Goal: Share content: Share content

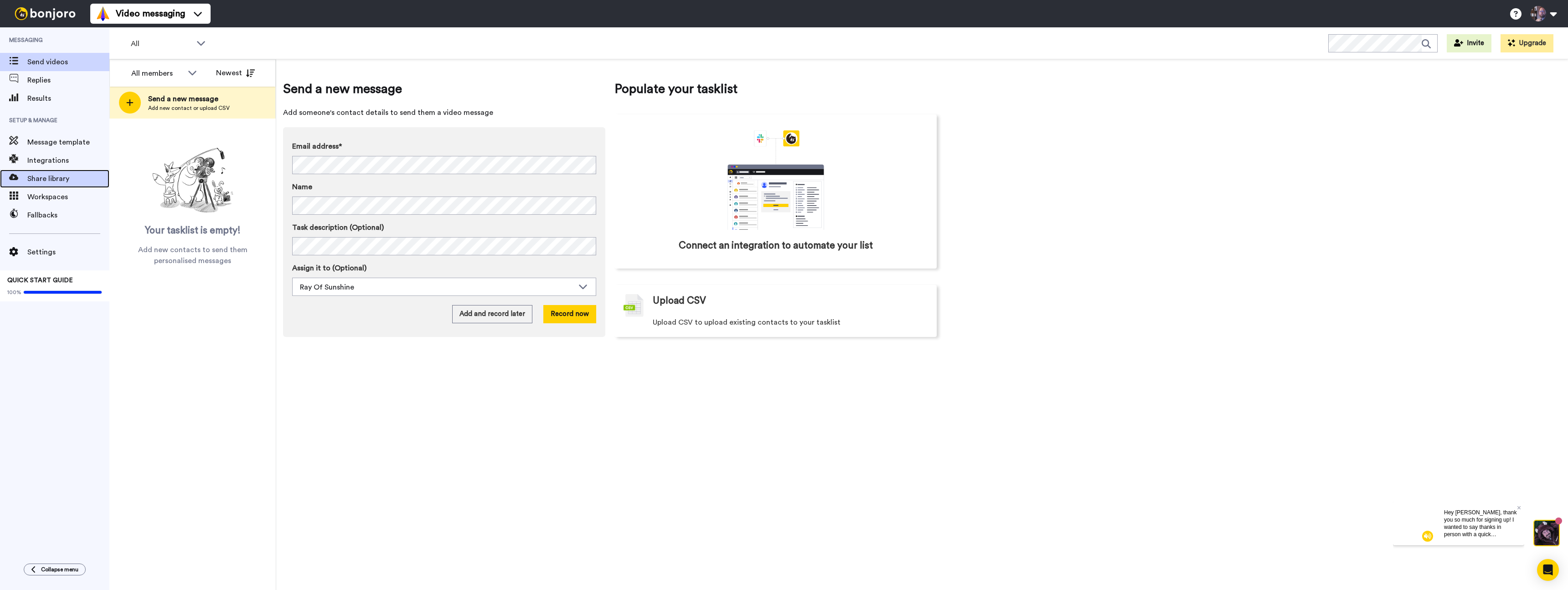
click at [52, 183] on span "Share library" at bounding box center [68, 179] width 82 height 11
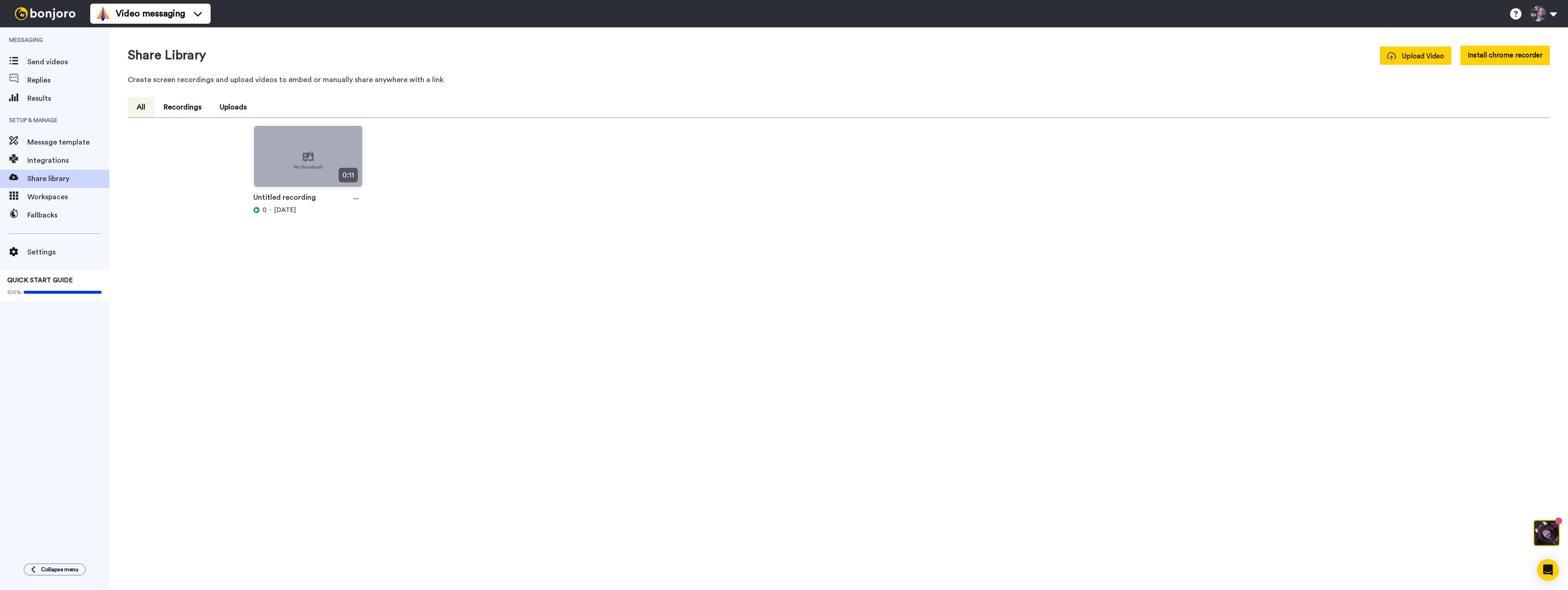
click at [1421, 57] on span "Upload Video" at bounding box center [1416, 57] width 57 height 10
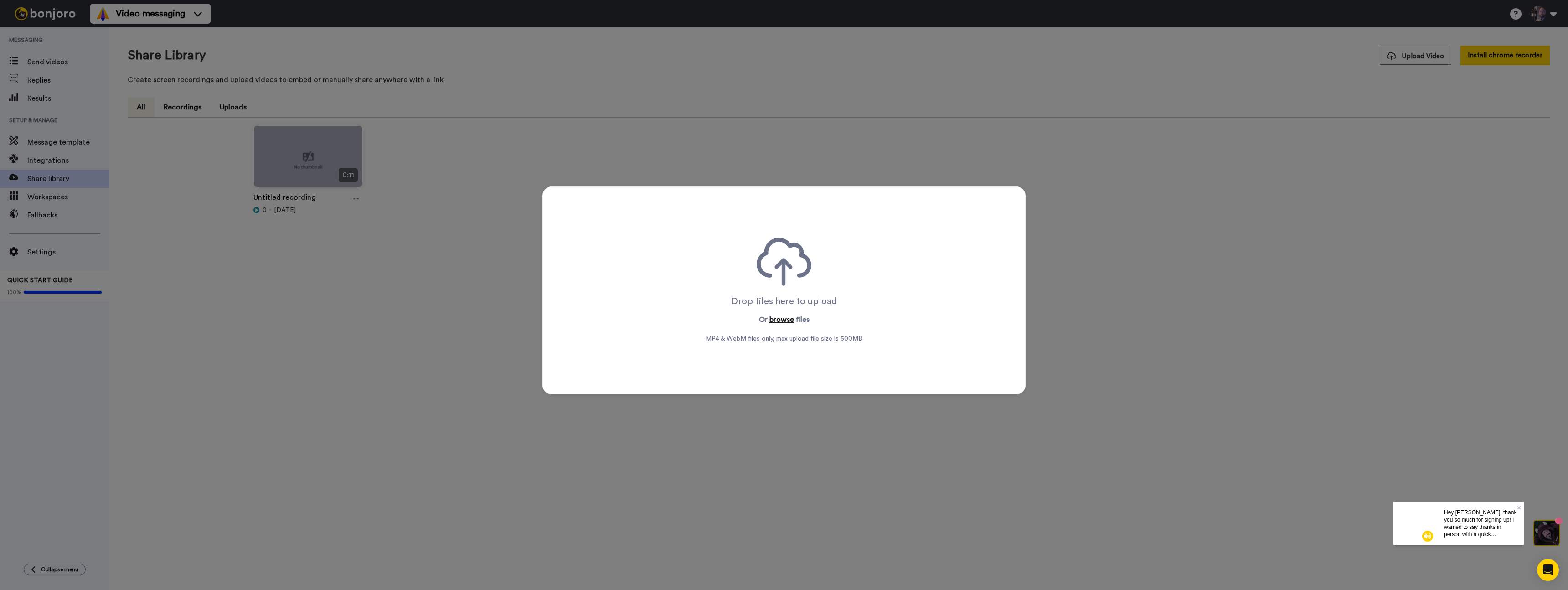
click at [776, 318] on button "browse" at bounding box center [782, 320] width 24 height 11
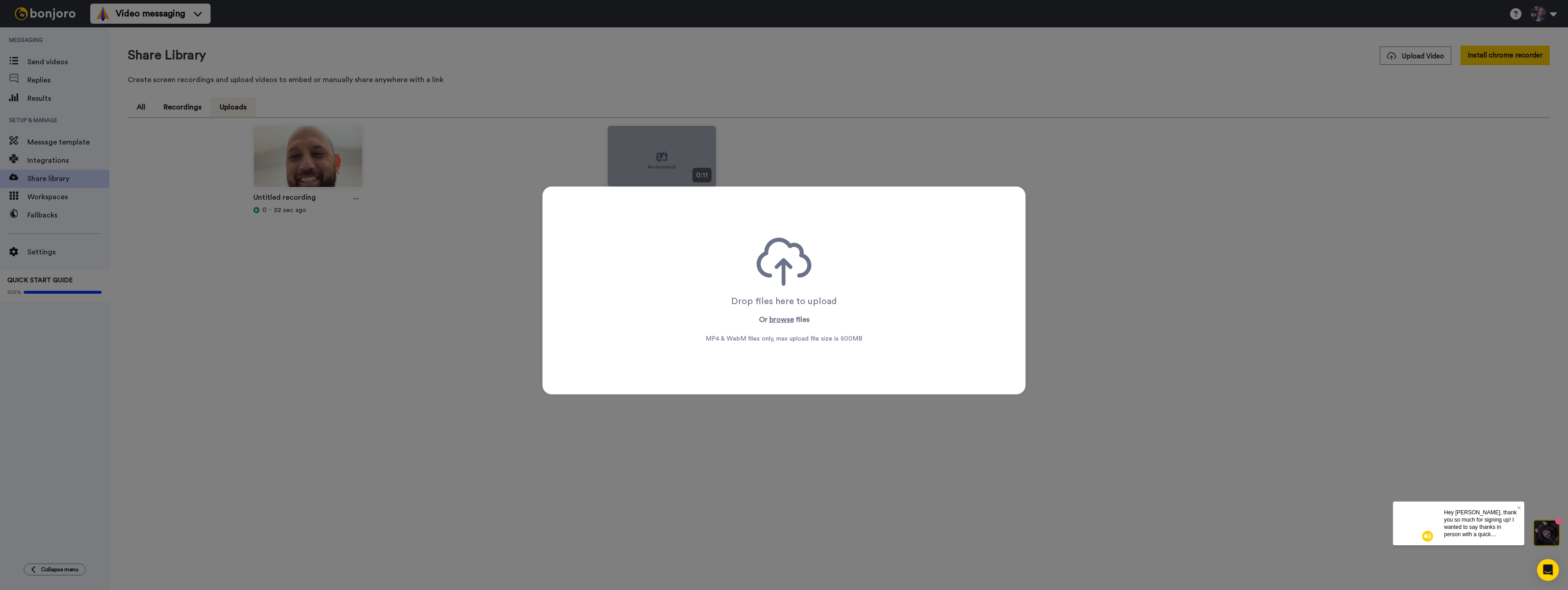
click at [1231, 229] on div "Drop files here to upload Or browse files MP4 & WebM files only, max upload fil…" at bounding box center [784, 295] width 1568 height 590
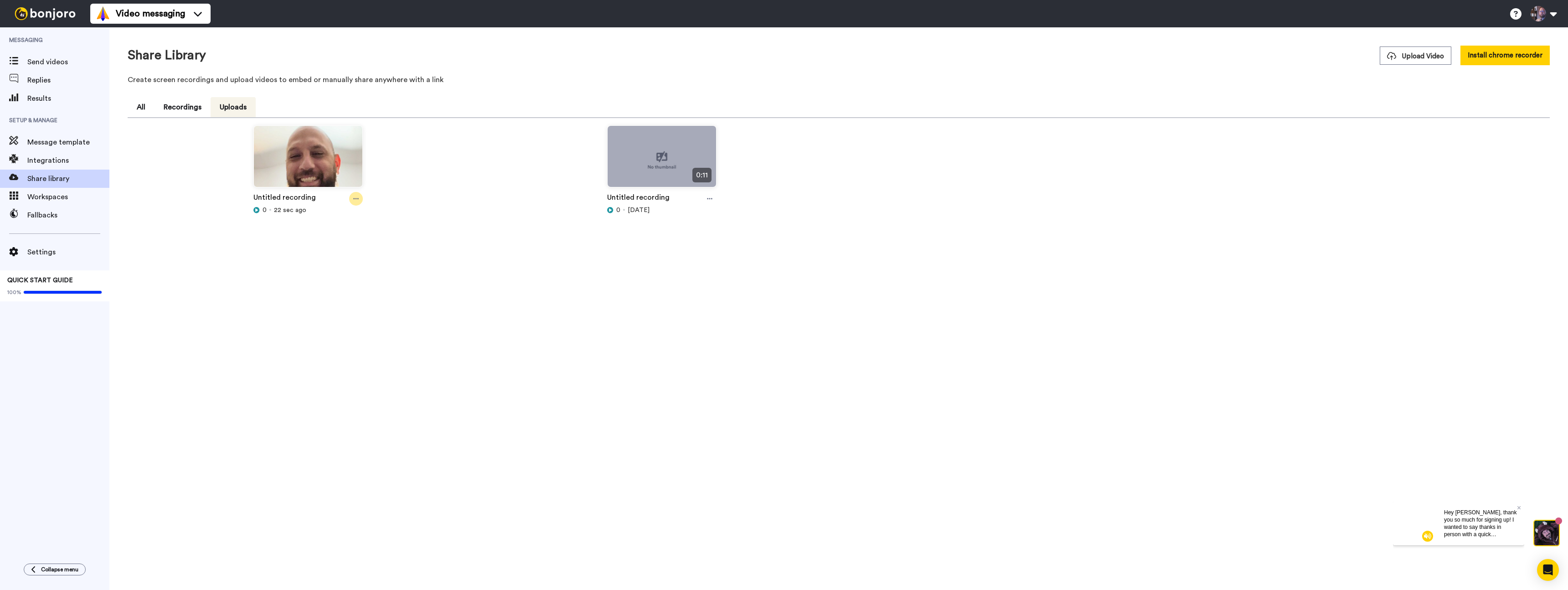
click at [358, 199] on icon at bounding box center [355, 199] width 5 height 1
click at [343, 217] on span "Share video" at bounding box center [340, 216] width 33 height 9
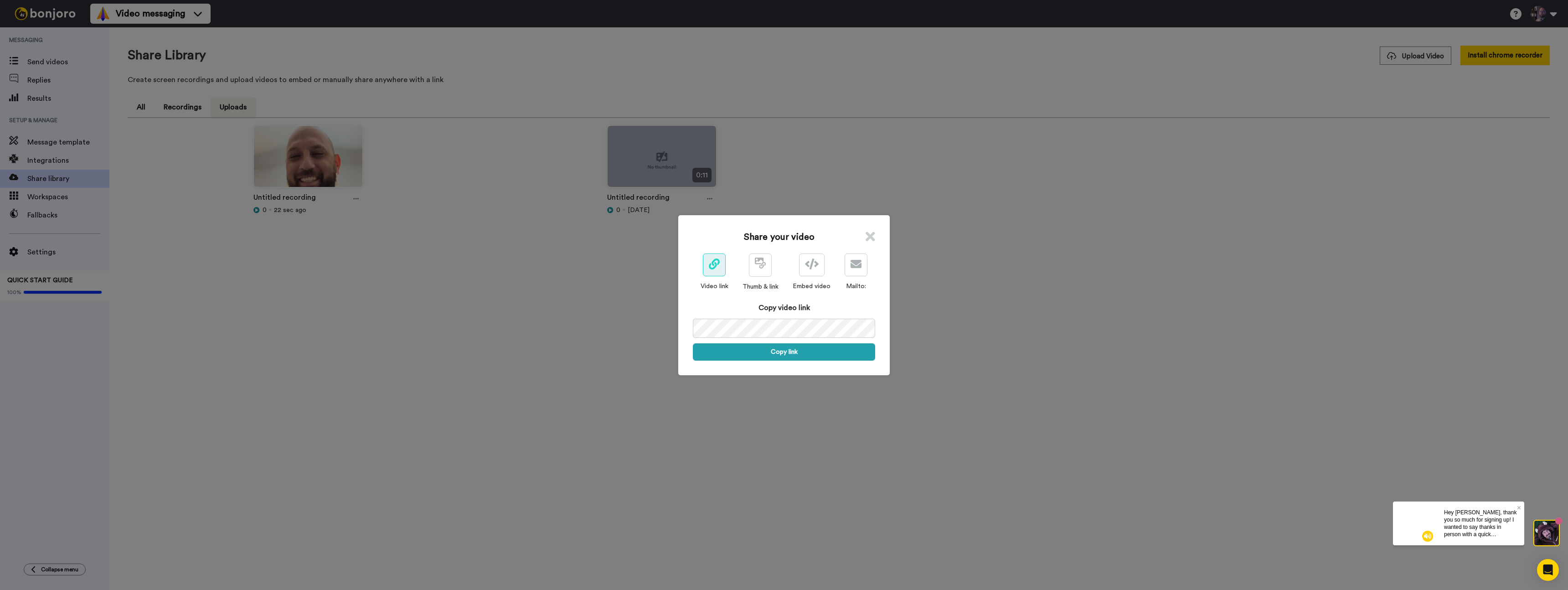
drag, startPoint x: 869, startPoint y: 206, endPoint x: 863, endPoint y: 204, distance: 6.3
click at [869, 206] on div "Share your video Video link Thumb & link Embed video Mailto: Copy video link Co…" at bounding box center [784, 295] width 1568 height 590
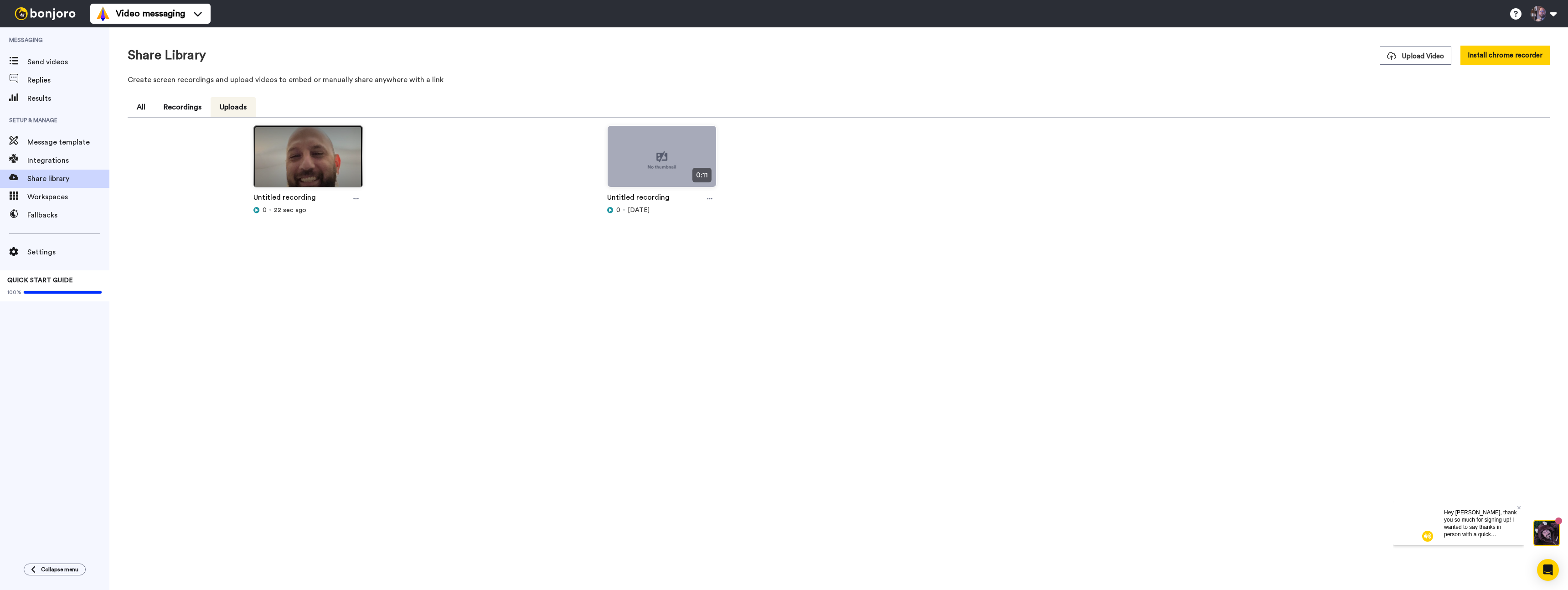
click at [293, 163] on img at bounding box center [308, 160] width 108 height 69
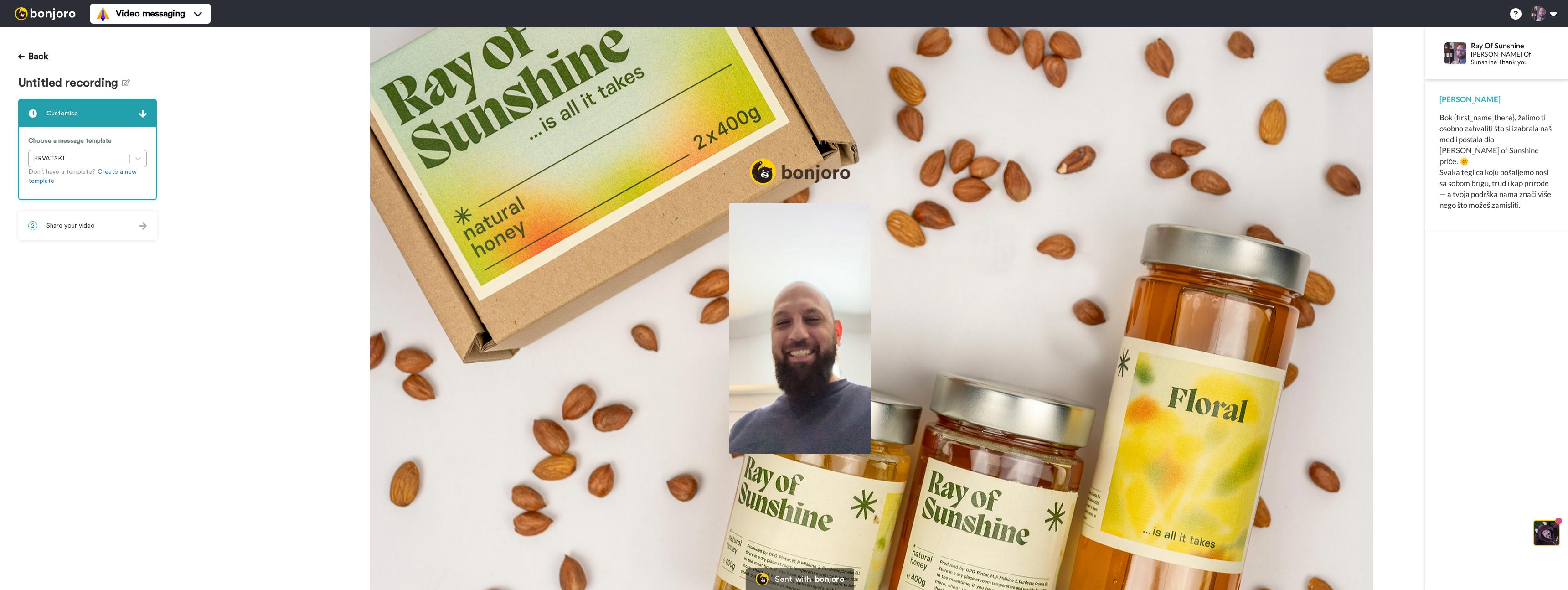
click at [97, 224] on div "2 Share your video" at bounding box center [87, 225] width 137 height 27
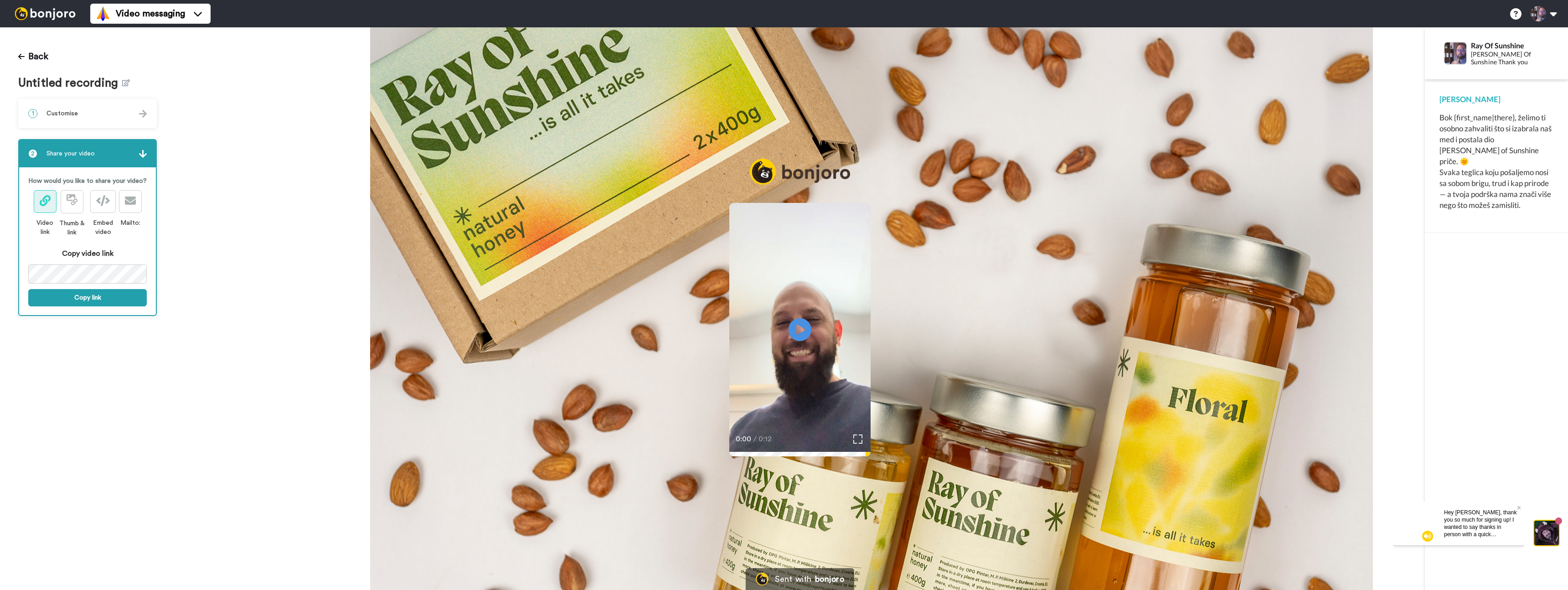
click at [88, 121] on div "1 Customise" at bounding box center [87, 113] width 137 height 27
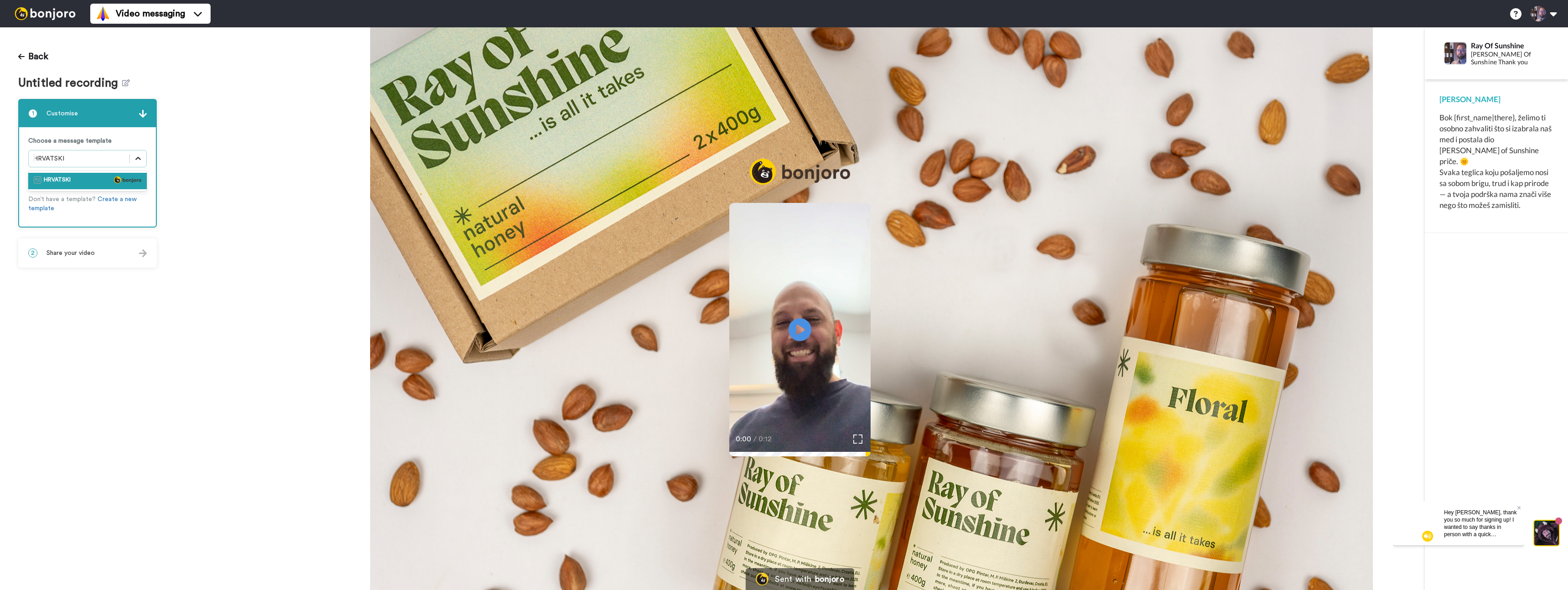
click at [138, 163] on icon at bounding box center [138, 158] width 9 height 9
drag, startPoint x: 1455, startPoint y: 117, endPoint x: 1497, endPoint y: 117, distance: 42.0
click at [1497, 117] on div "Bok {first_name|there}, želimo ti osobno zahvaliti što si izabrala naš med i po…" at bounding box center [1496, 161] width 114 height 99
click at [1499, 117] on div "Bok {first_name|there}, želimo ti osobno zahvaliti što si izabrala naš med i po…" at bounding box center [1496, 161] width 114 height 99
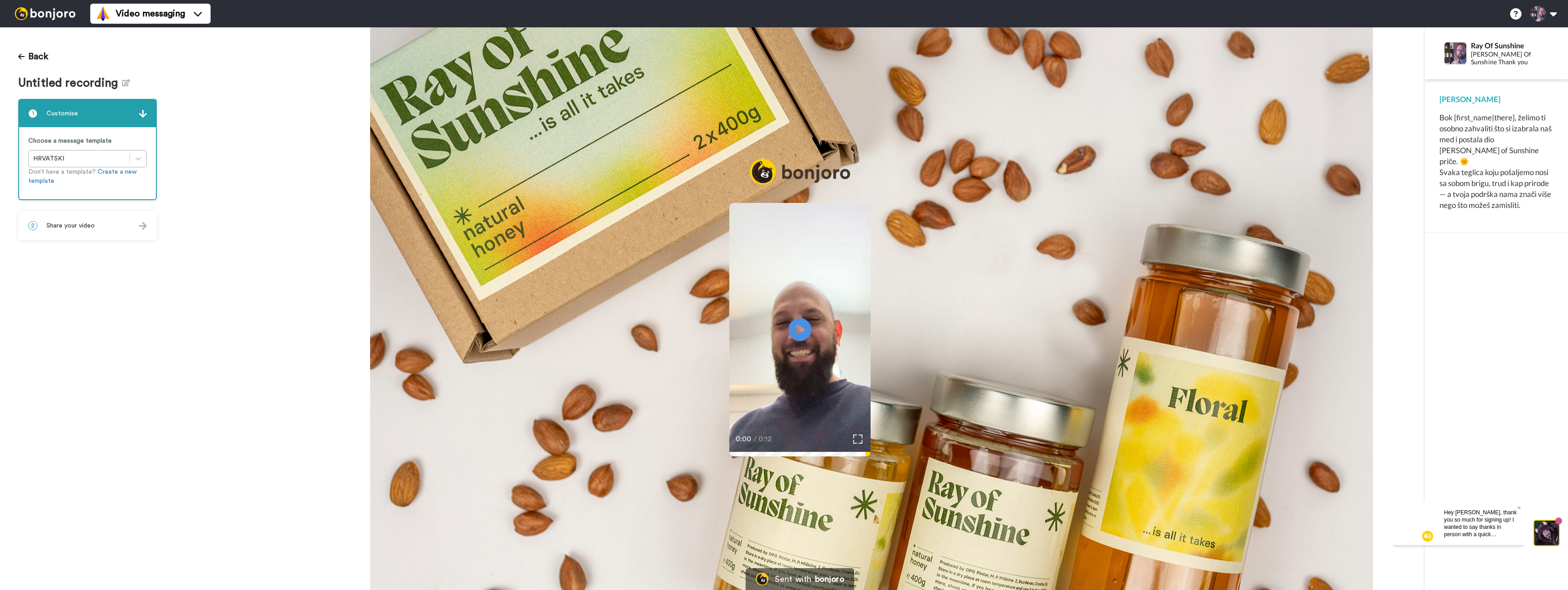
click at [1502, 118] on div "Bok {first_name|there}, želimo ti osobno zahvaliti što si izabrala naš med i po…" at bounding box center [1496, 161] width 114 height 99
click at [1502, 117] on div "Bok {first_name|there}, želimo ti osobno zahvaliti što si izabrala naš med i po…" at bounding box center [1496, 161] width 114 height 99
click at [1508, 115] on div "Bok {first_name|there}, želimo ti osobno zahvaliti što si izabrala naš med i po…" at bounding box center [1496, 161] width 114 height 99
drag, startPoint x: 1510, startPoint y: 102, endPoint x: 1509, endPoint y: 108, distance: 6.1
click at [1510, 102] on div "Ray" at bounding box center [1496, 99] width 114 height 11
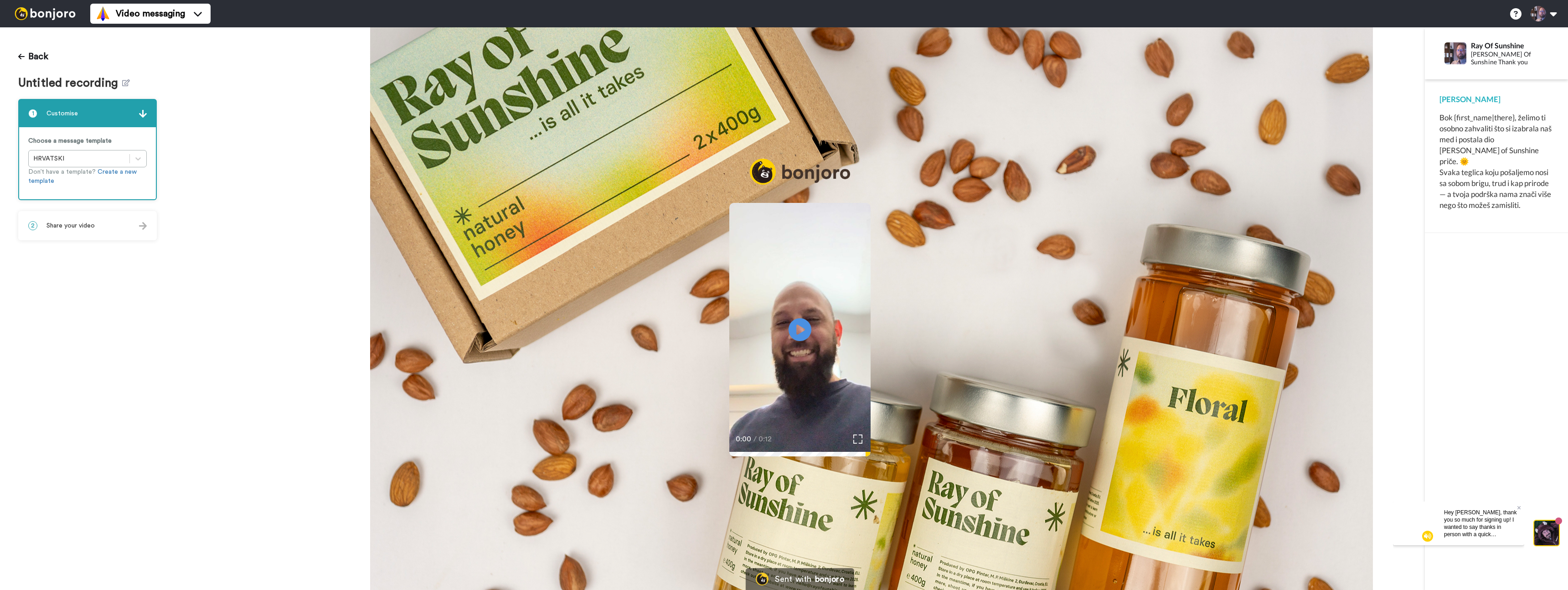
click at [108, 229] on div "2 Share your video" at bounding box center [87, 225] width 137 height 27
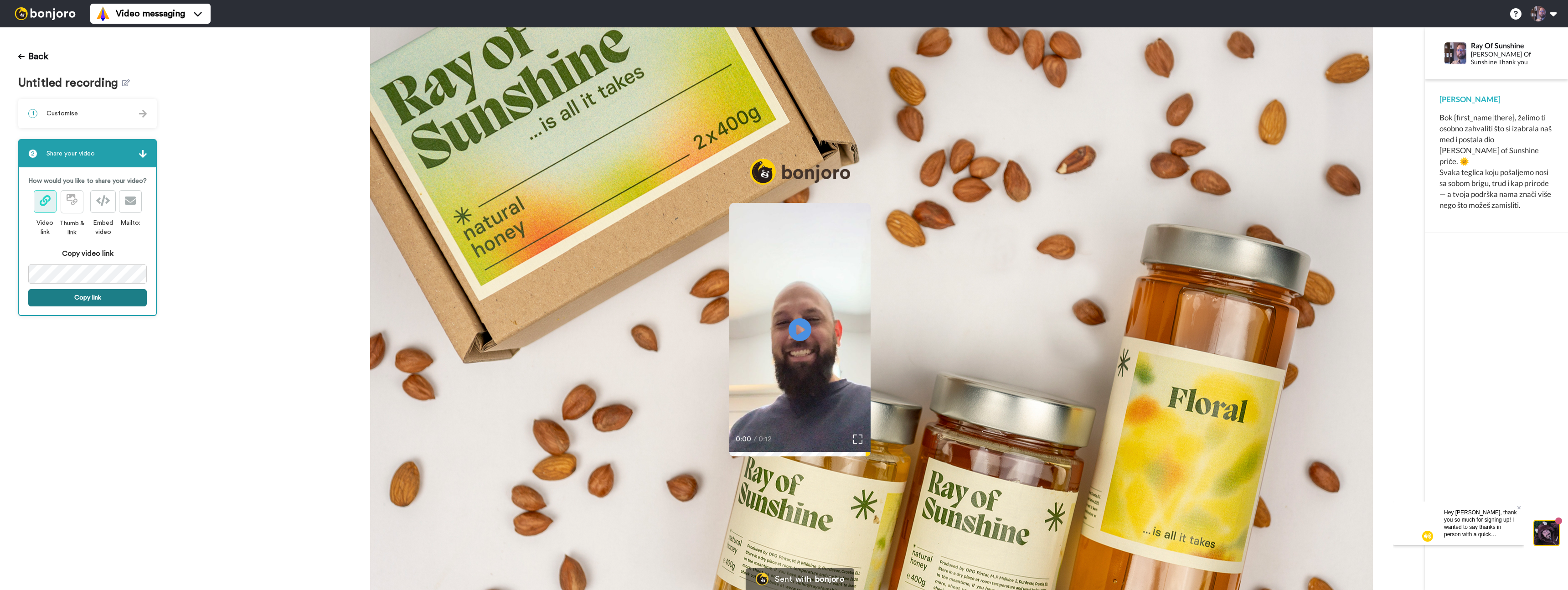
click at [83, 300] on button "Copy link" at bounding box center [87, 298] width 119 height 17
